Goal: Complete application form

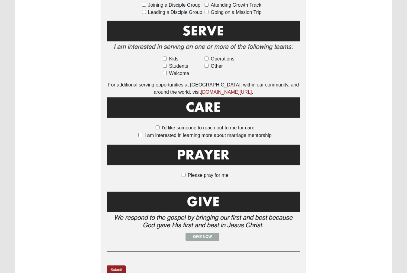
scroll to position [388, 0]
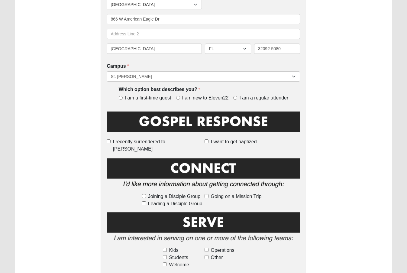
scroll to position [218, 0]
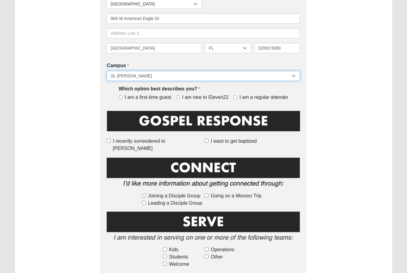
click at [218, 78] on select "Arlington Baymeadows College Park Orlando (Coming Soon) Eleven22 Online Fleming…" at bounding box center [204, 76] width 194 height 10
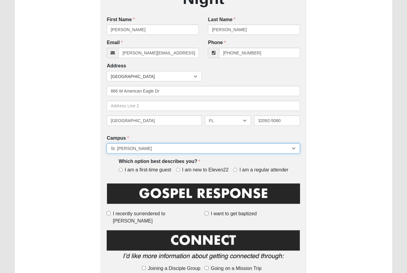
scroll to position [144, 0]
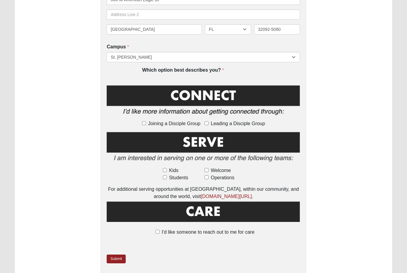
scroll to position [240, 0]
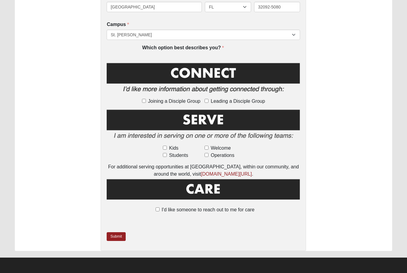
click at [159, 209] on label "I'd like someone to reach out to me for care" at bounding box center [204, 209] width 102 height 7
click at [159, 209] on input "I'd like someone to reach out to me for care" at bounding box center [158, 209] width 4 height 4
checkbox input "true"
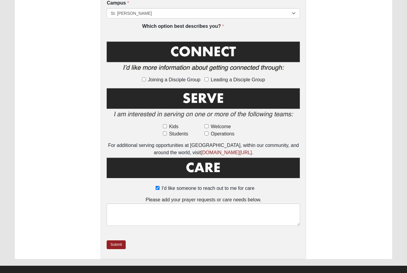
scroll to position [270, 0]
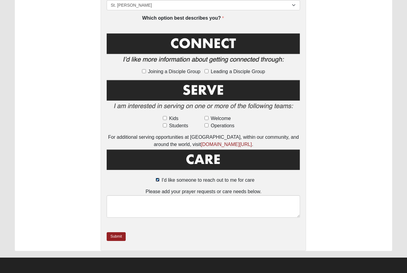
click at [158, 181] on input "I'd like someone to reach out to me for care" at bounding box center [158, 180] width 4 height 4
checkbox input "false"
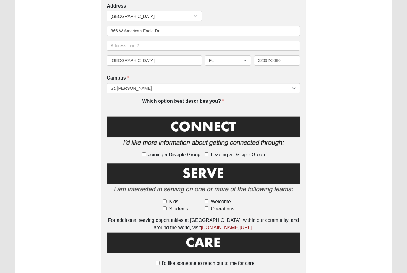
scroll to position [148, 0]
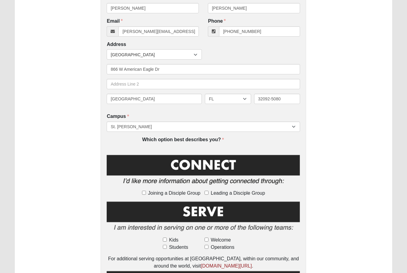
click at [220, 138] on label "Which option best describes you?" at bounding box center [183, 139] width 82 height 7
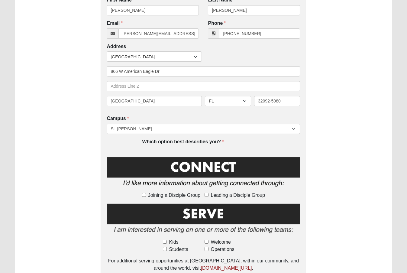
scroll to position [145, 0]
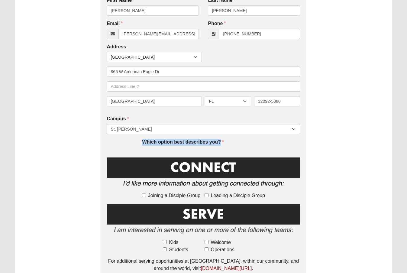
drag, startPoint x: 141, startPoint y: 142, endPoint x: 221, endPoint y: 141, distance: 80.2
click at [221, 141] on div "Which option best describes you? Which option best describes you? is required." at bounding box center [204, 145] width 194 height 13
copy label "Which option best describes you?"
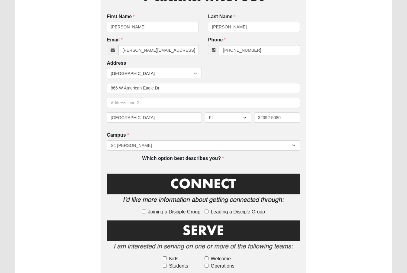
scroll to position [141, 0]
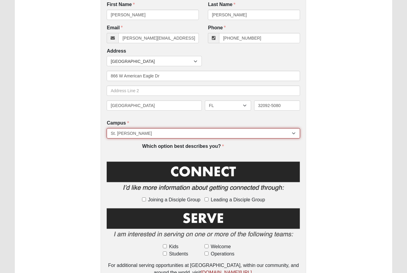
click at [118, 132] on select "Arlington Baymeadows College Park Orlando (Coming Soon) Eleven22 Online Fleming…" at bounding box center [204, 133] width 194 height 10
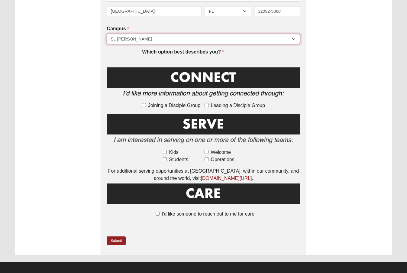
scroll to position [240, 0]
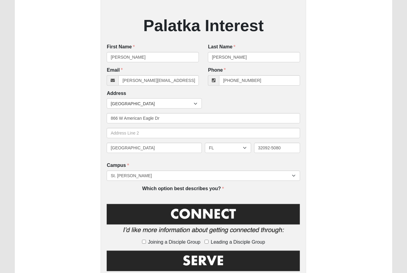
scroll to position [111, 0]
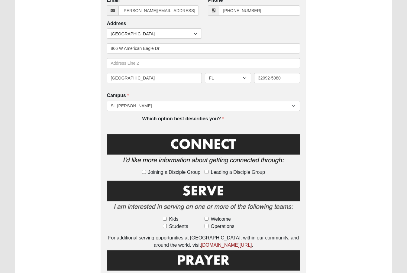
click at [221, 122] on label "Which option best describes you?" at bounding box center [183, 119] width 82 height 7
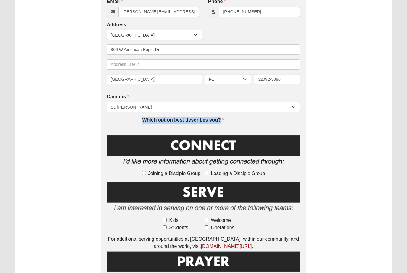
drag, startPoint x: 228, startPoint y: 119, endPoint x: 137, endPoint y: 119, distance: 90.4
click at [137, 119] on div "Which option best describes you? Which option best describes you? is required." at bounding box center [204, 123] width 194 height 13
click at [133, 119] on div "Which option best describes you? Which option best describes you? is required." at bounding box center [204, 123] width 194 height 13
drag, startPoint x: 135, startPoint y: 119, endPoint x: 270, endPoint y: 120, distance: 134.9
click at [270, 120] on div "Which option best describes you? Which option best describes you? is required." at bounding box center [204, 123] width 194 height 13
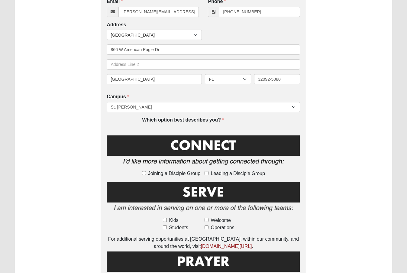
click at [379, 126] on div "Palatka Interest First Name Jesse First Name is required. Last Name Manning Las…" at bounding box center [204, 93] width 378 height 459
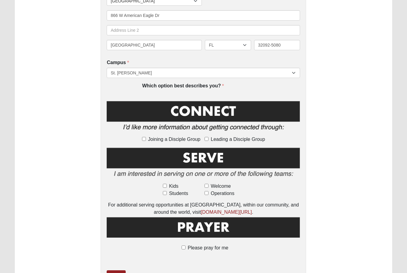
scroll to position [240, 0]
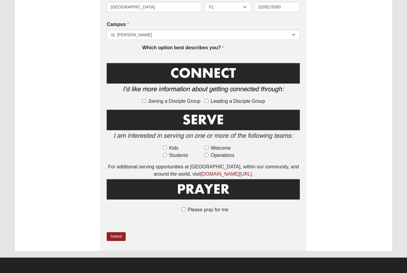
click at [214, 156] on span "Operations" at bounding box center [223, 155] width 24 height 7
click at [209, 156] on input "Operations" at bounding box center [207, 155] width 4 height 4
checkbox input "true"
click at [214, 156] on span "Operations" at bounding box center [223, 155] width 24 height 7
click at [209, 156] on input "Operations" at bounding box center [207, 155] width 4 height 4
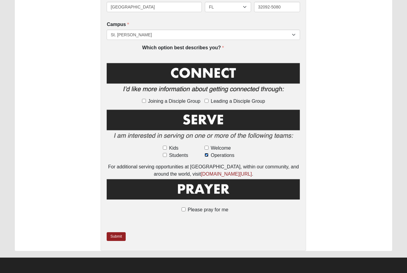
checkbox input "false"
drag, startPoint x: 227, startPoint y: 47, endPoint x: 142, endPoint y: 50, distance: 85.9
click at [142, 50] on div "Which option best describes you? Which option best describes you? is required." at bounding box center [204, 50] width 194 height 13
click at [345, 65] on div "Palatka Interest First Name Jesse First Name is required. Last Name Manning Las…" at bounding box center [204, 21] width 378 height 459
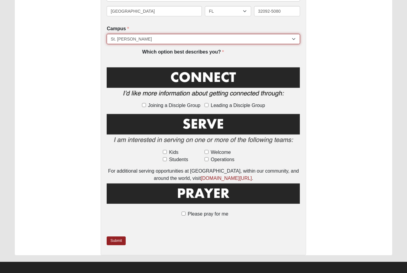
click at [251, 40] on select "Arlington Baymeadows College Park Orlando (Coming Soon) Eleven22 Online Fleming…" at bounding box center [204, 39] width 194 height 10
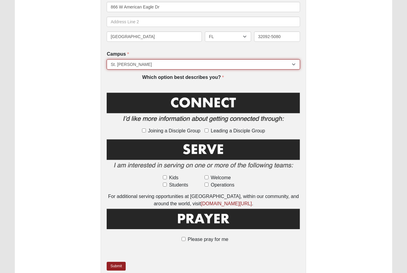
scroll to position [228, 0]
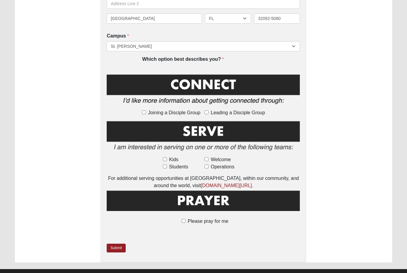
click at [361, 129] on div "Palatka Interest First Name Jesse First Name is required. Last Name Manning Las…" at bounding box center [204, 32] width 378 height 459
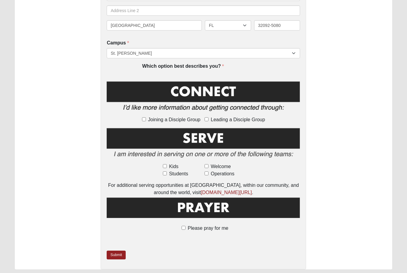
scroll to position [240, 0]
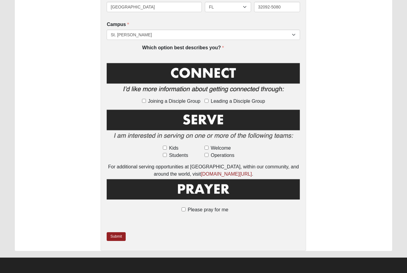
click at [221, 208] on span "Please pray for me" at bounding box center [208, 209] width 41 height 5
click at [186, 208] on input "Please pray for me" at bounding box center [184, 209] width 4 height 4
checkbox input "true"
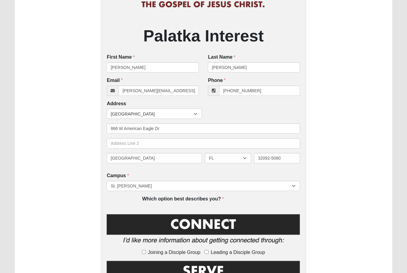
scroll to position [90, 0]
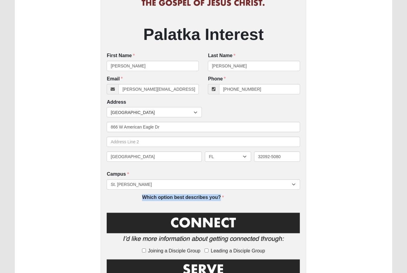
drag, startPoint x: 238, startPoint y: 198, endPoint x: 139, endPoint y: 195, distance: 99.0
click at [139, 195] on div "Which option best describes you? Which option best describes you? is required." at bounding box center [204, 200] width 194 height 13
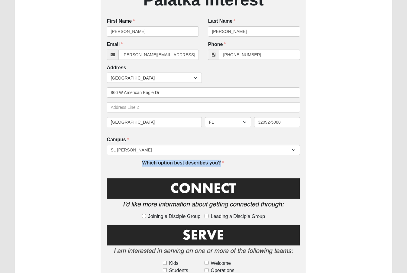
scroll to position [128, 0]
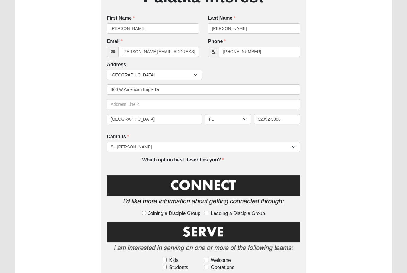
click at [233, 159] on div "Which option best describes you? Which option best describes you? is required." at bounding box center [203, 161] width 123 height 8
drag, startPoint x: 241, startPoint y: 159, endPoint x: 122, endPoint y: 159, distance: 118.6
click at [122, 159] on div "Which option best describes you? Which option best describes you? is required." at bounding box center [204, 163] width 194 height 13
click at [321, 165] on div "Palatka Interest First Name Jesse First Name is required. Last Name Manning Las…" at bounding box center [204, 148] width 378 height 489
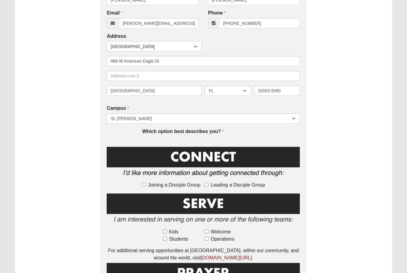
scroll to position [153, 0]
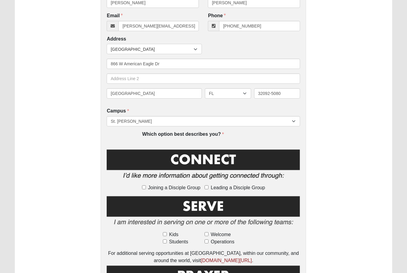
click at [340, 108] on div "Palatka Interest First Name Jesse First Name is required. Last Name Manning Las…" at bounding box center [204, 122] width 378 height 489
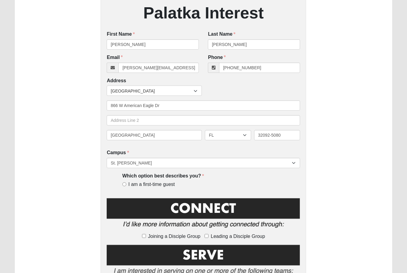
scroll to position [112, 0]
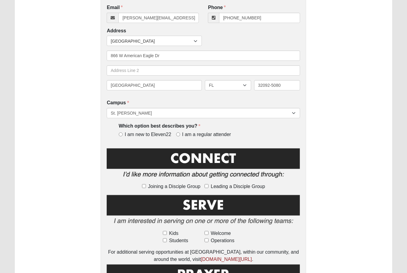
scroll to position [214, 0]
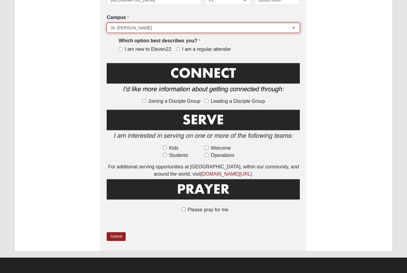
click at [214, 27] on select "[GEOGRAPHIC_DATA] [GEOGRAPHIC_DATA] (Coming Soon) Eleven22 Online [PERSON_NAME]…" at bounding box center [204, 28] width 194 height 10
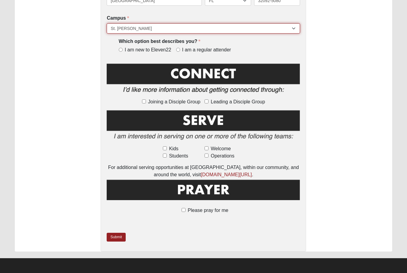
scroll to position [245, 0]
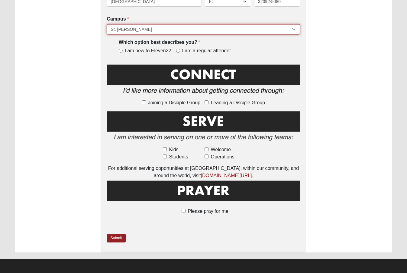
select select "21"
click at [107, 24] on select "[GEOGRAPHIC_DATA] [GEOGRAPHIC_DATA] (Coming Soon) Eleven22 Online [PERSON_NAME]…" at bounding box center [204, 29] width 194 height 10
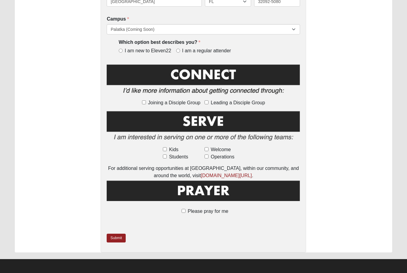
click at [174, 101] on span "Joining a Disciple Group" at bounding box center [174, 102] width 52 height 7
click at [146, 101] on input "Joining a Disciple Group" at bounding box center [144, 102] width 4 height 4
checkbox input "true"
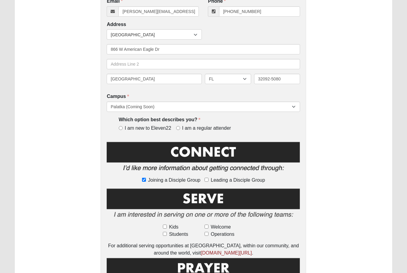
scroll to position [167, 0]
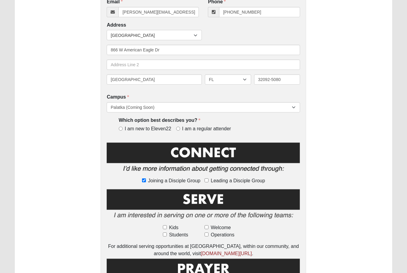
click at [201, 128] on span "I am a regular attender" at bounding box center [206, 129] width 49 height 7
click at [180, 128] on input "I am a regular attender" at bounding box center [178, 129] width 4 height 4
radio input "true"
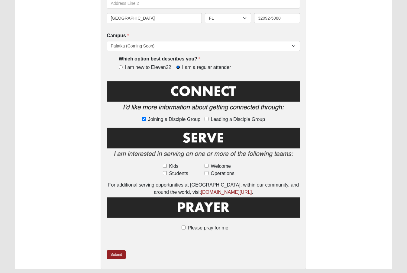
scroll to position [247, 0]
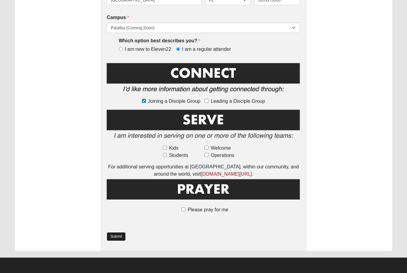
click at [119, 234] on link "Submit" at bounding box center [116, 236] width 19 height 9
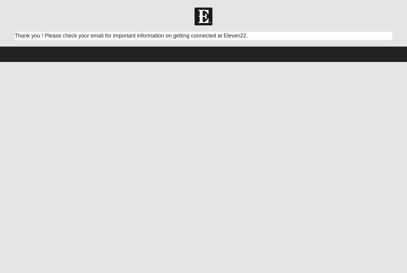
scroll to position [0, 0]
